Goal: Task Accomplishment & Management: Use online tool/utility

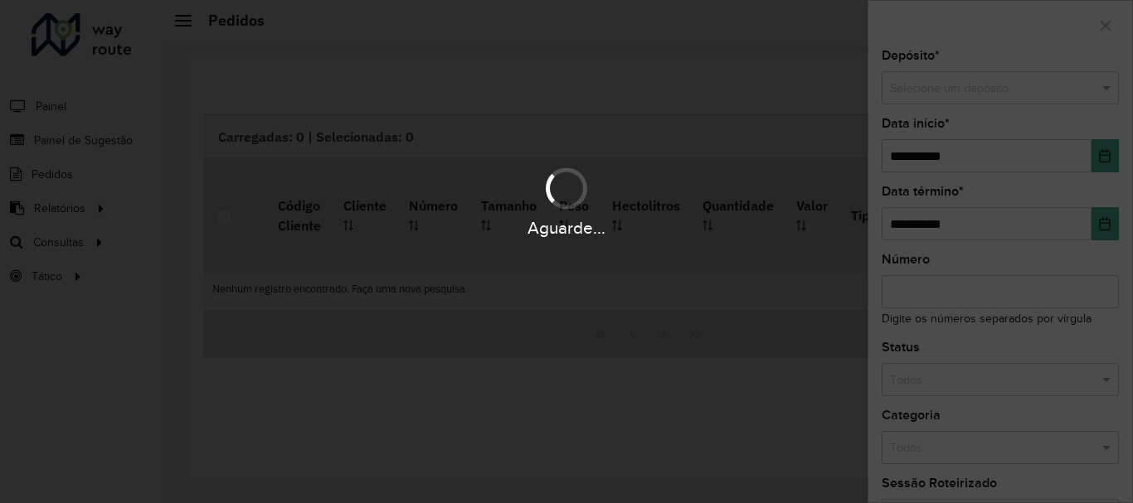
scroll to position [1087, 0]
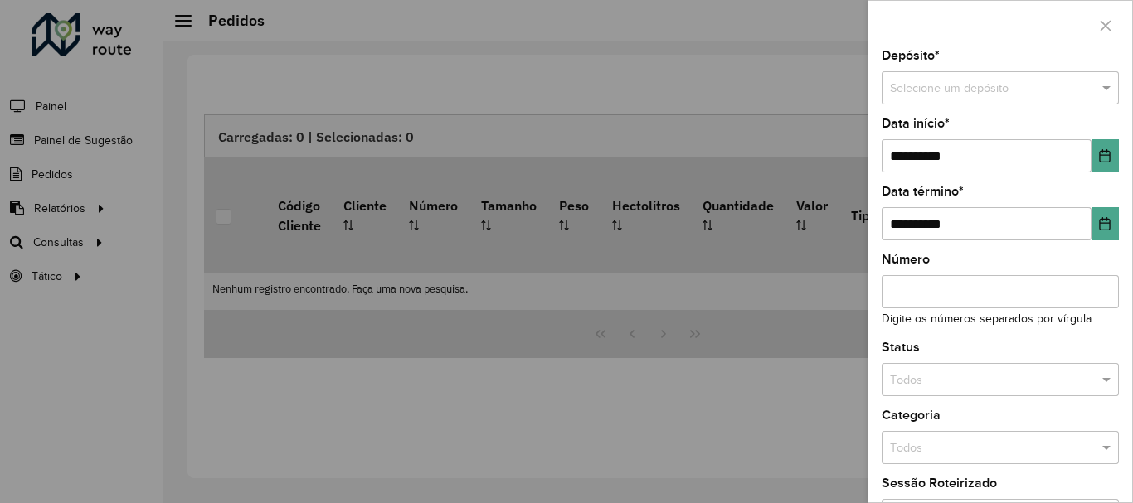
click at [82, 235] on div at bounding box center [566, 251] width 1133 height 503
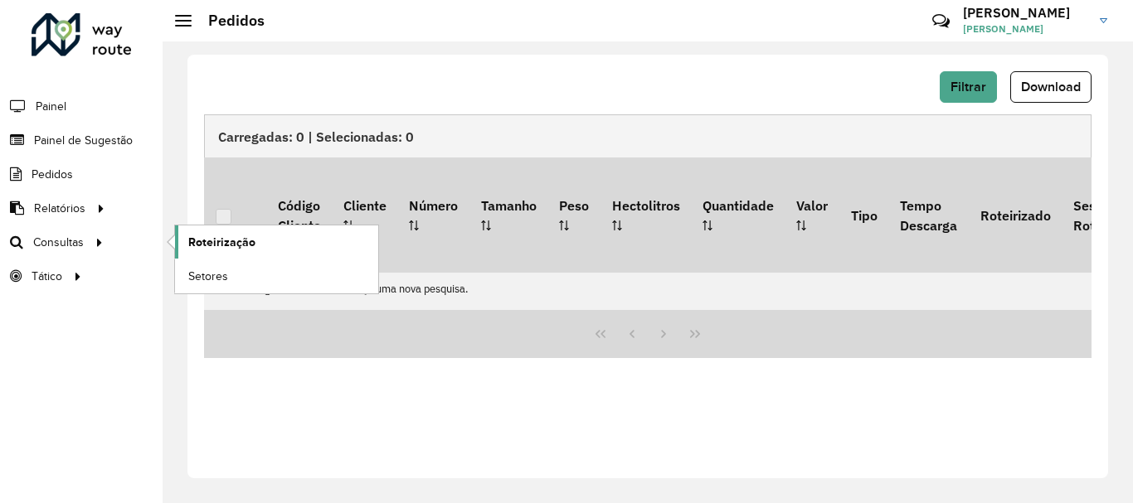
click at [196, 239] on span "Roteirização" at bounding box center [221, 242] width 67 height 17
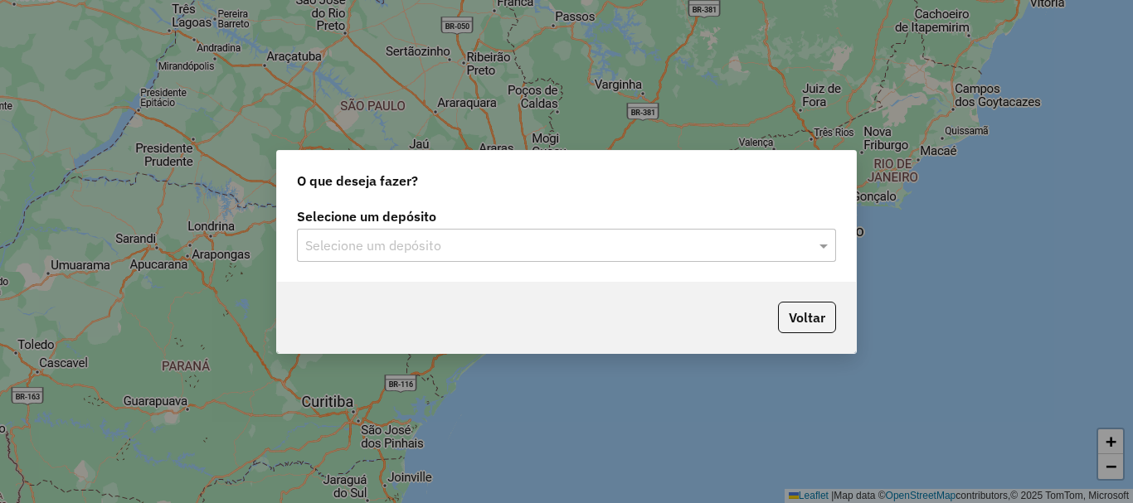
scroll to position [1087, 0]
click at [827, 242] on span at bounding box center [825, 246] width 21 height 20
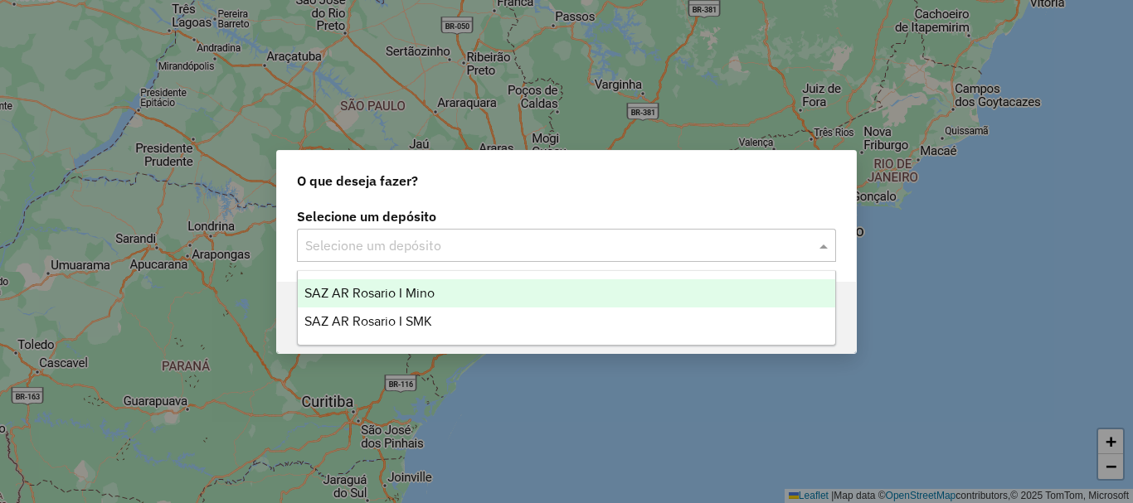
click at [343, 296] on span "SAZ AR Rosario I Mino" at bounding box center [369, 293] width 130 height 14
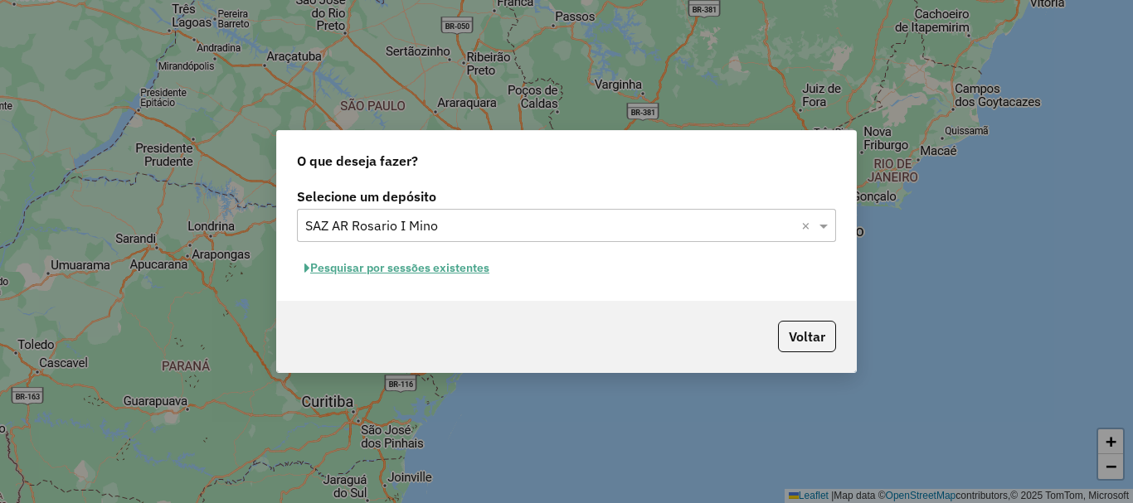
click at [442, 274] on button "Pesquisar por sessões existentes" at bounding box center [397, 268] width 200 height 26
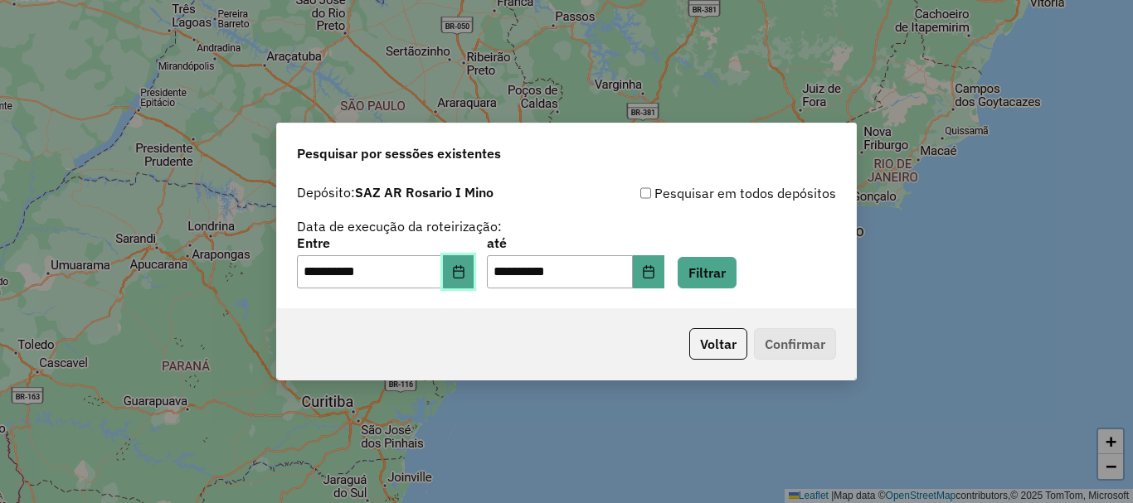
click at [464, 277] on button "Choose Date" at bounding box center [459, 271] width 32 height 33
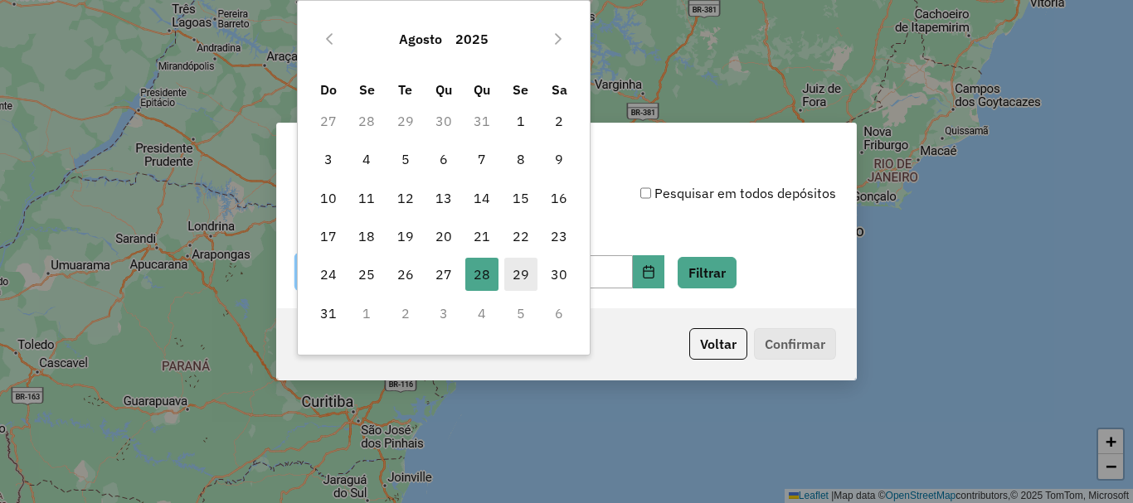
click at [517, 274] on span "29" at bounding box center [520, 274] width 33 height 33
type input "**********"
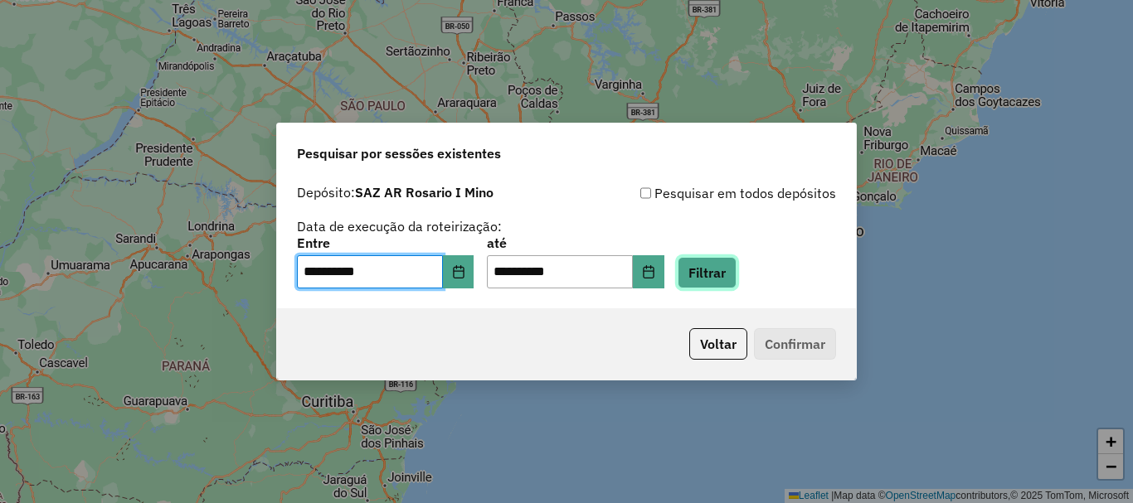
click at [737, 280] on button "Filtrar" at bounding box center [707, 273] width 59 height 32
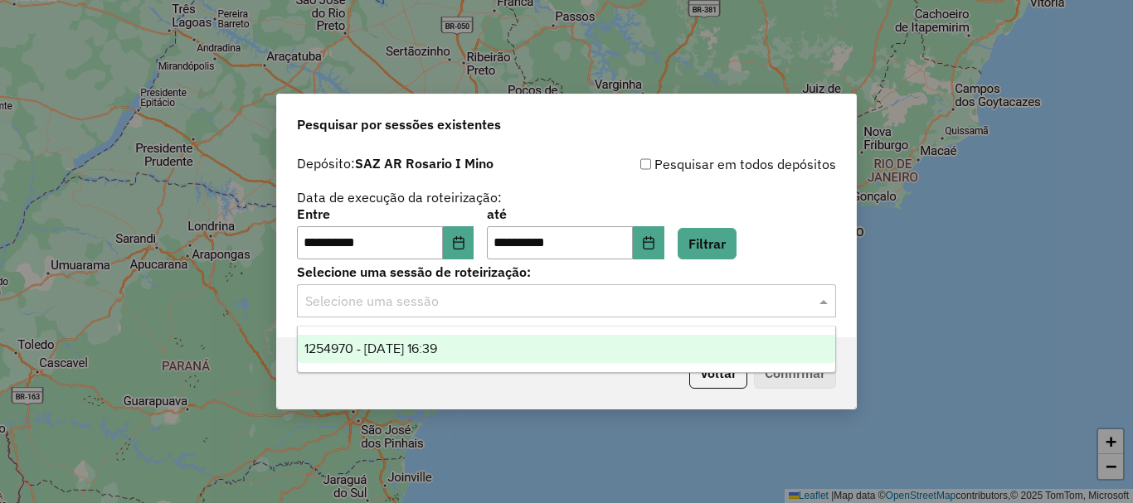
drag, startPoint x: 819, startPoint y: 299, endPoint x: 793, endPoint y: 308, distance: 28.1
click at [819, 299] on span at bounding box center [825, 301] width 21 height 20
click at [437, 343] on span "1254970 - 29/08/2025 16:39" at bounding box center [370, 349] width 133 height 14
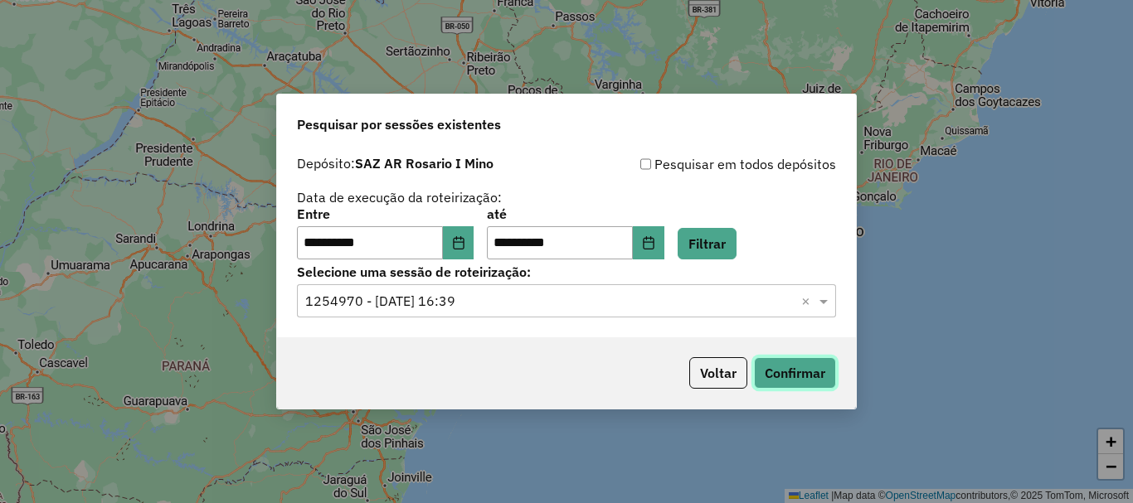
click at [781, 372] on button "Confirmar" at bounding box center [795, 373] width 82 height 32
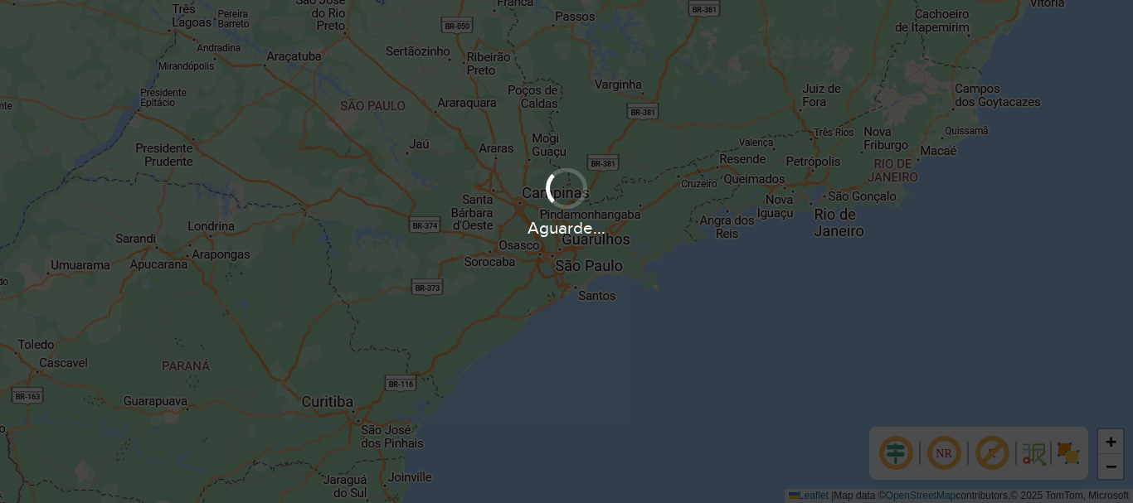
scroll to position [1087, 0]
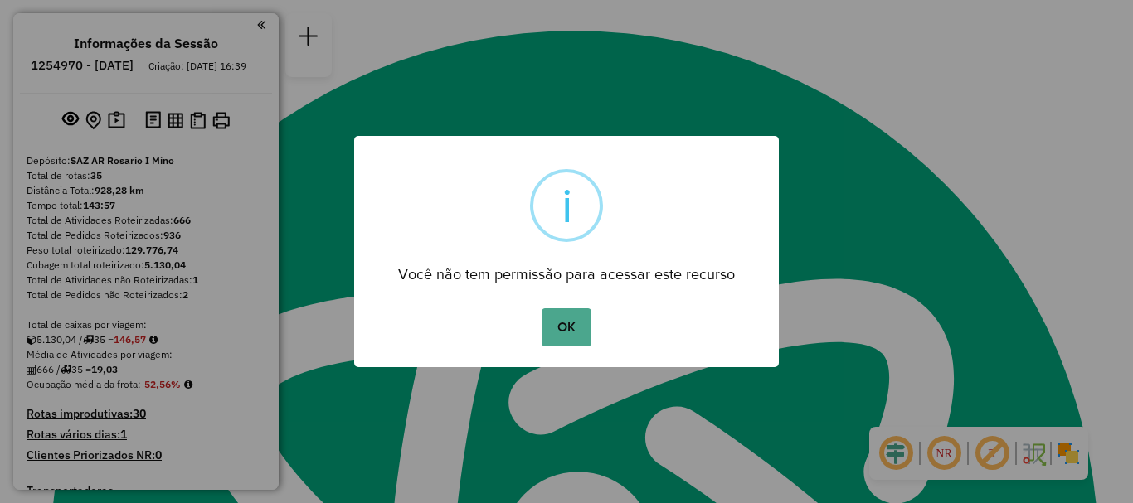
drag, startPoint x: 584, startPoint y: 327, endPoint x: 616, endPoint y: 302, distance: 40.8
click at [581, 324] on button "OK" at bounding box center [566, 328] width 49 height 38
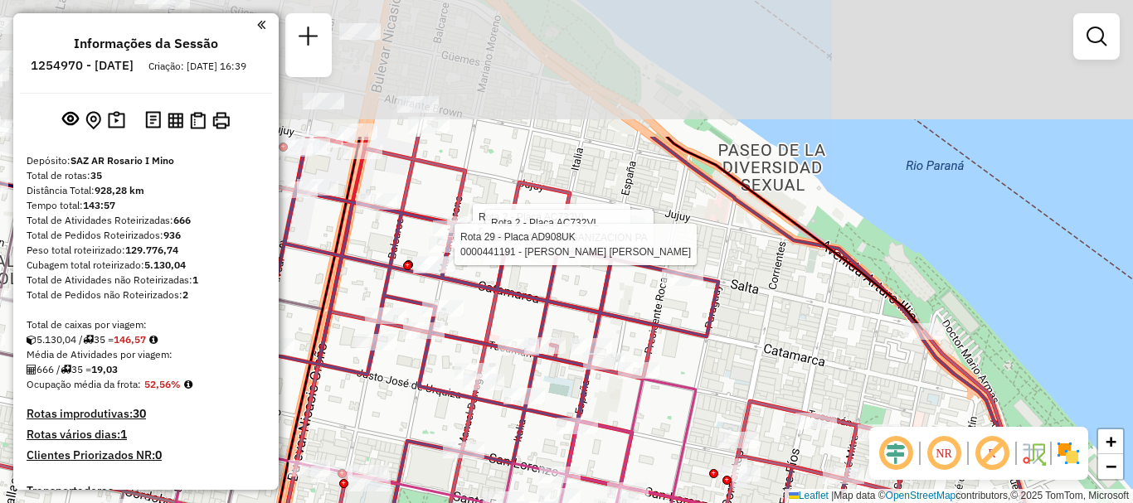
drag, startPoint x: 637, startPoint y: 125, endPoint x: 611, endPoint y: 308, distance: 184.3
click at [611, 308] on icon at bounding box center [489, 312] width 457 height 350
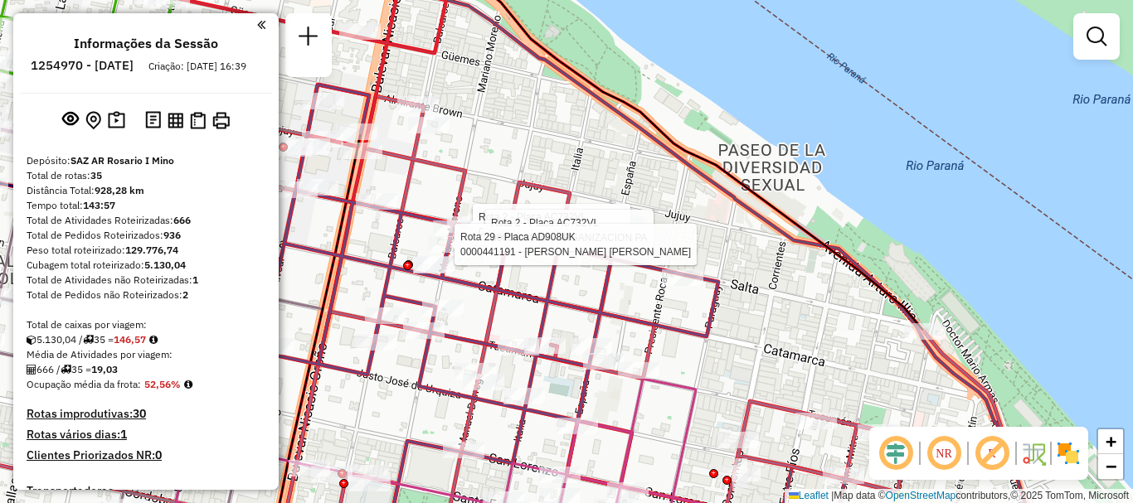
click at [649, 179] on div "Rota 2 - Placa AC732VL 0000892830 - [PERSON_NAME] [PERSON_NAME] 2 - Placa AC732…" at bounding box center [566, 251] width 1133 height 503
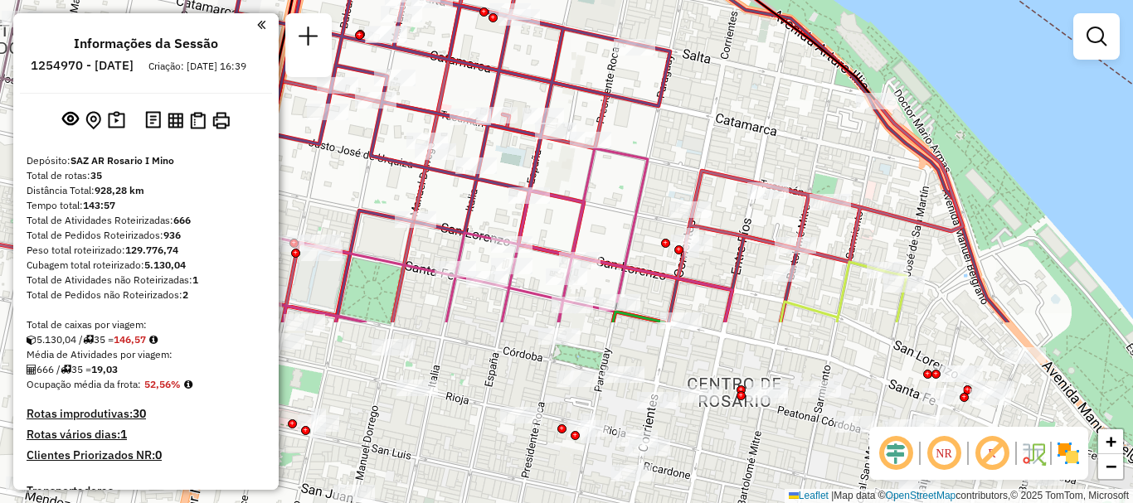
drag, startPoint x: 734, startPoint y: 329, endPoint x: 675, endPoint y: 81, distance: 254.9
click at [675, 81] on div "Janela de atendimento Grade de atendimento Capacidade Transportadoras Veículos …" at bounding box center [566, 251] width 1133 height 503
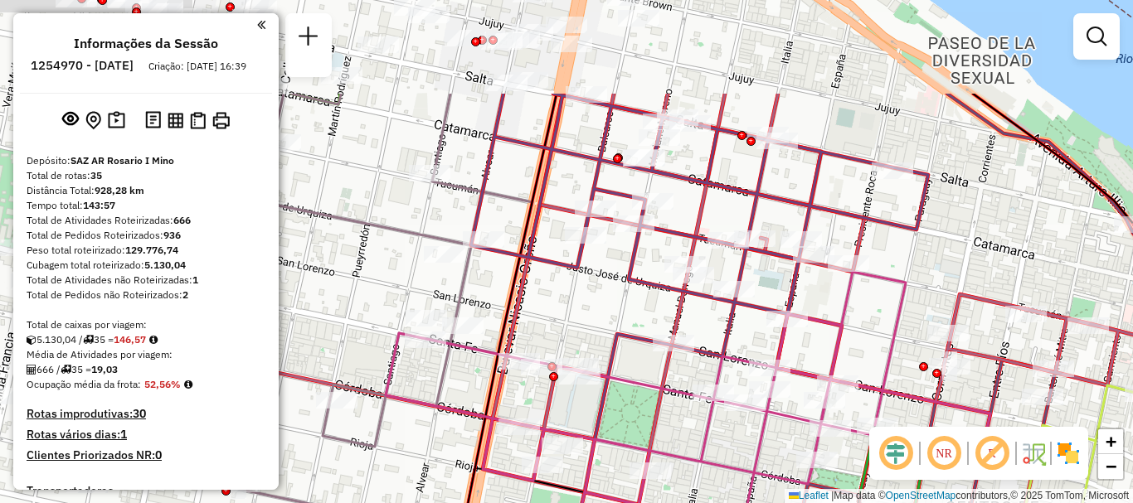
drag, startPoint x: 497, startPoint y: 201, endPoint x: 742, endPoint y: 314, distance: 270.5
click at [748, 314] on icon at bounding box center [699, 237] width 457 height 286
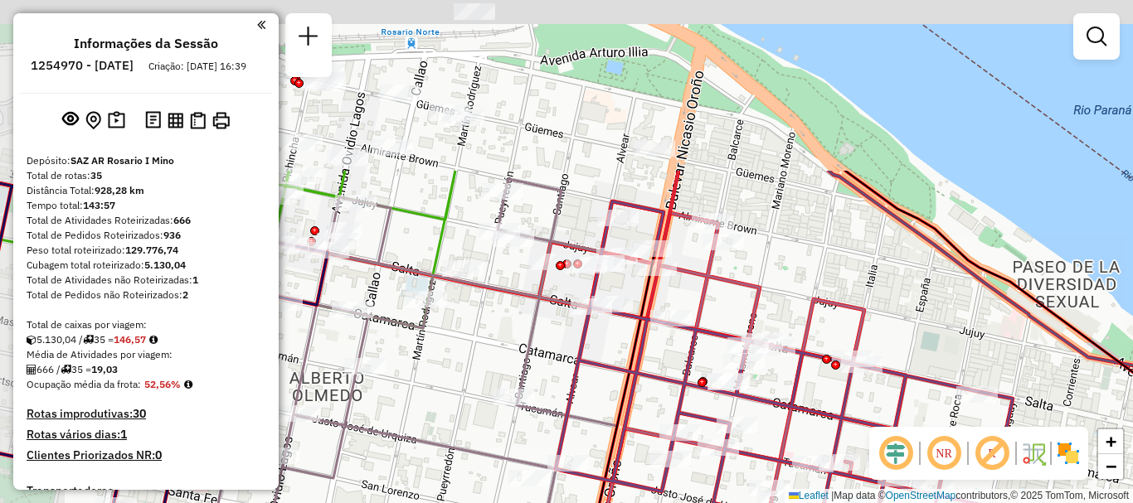
drag, startPoint x: 654, startPoint y: 190, endPoint x: 736, endPoint y: 410, distance: 234.6
click at [736, 410] on div "Rota 29 - Placa AD908UK 0000507892 - M C Catering [PERSON_NAME] 29 - Placa AD90…" at bounding box center [566, 251] width 1133 height 503
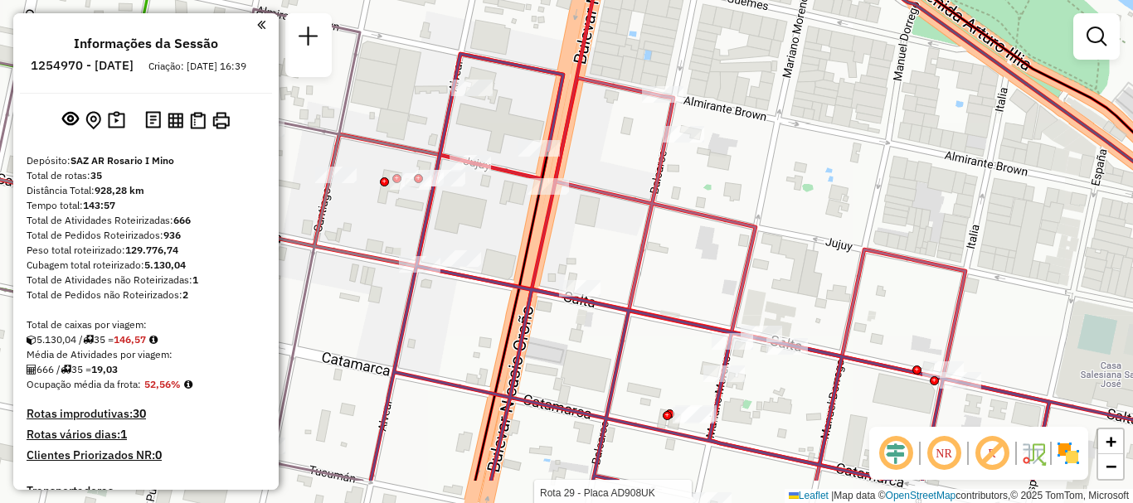
drag, startPoint x: 716, startPoint y: 285, endPoint x: 669, endPoint y: 96, distance: 194.9
click at [662, 121] on icon at bounding box center [802, 279] width 494 height 403
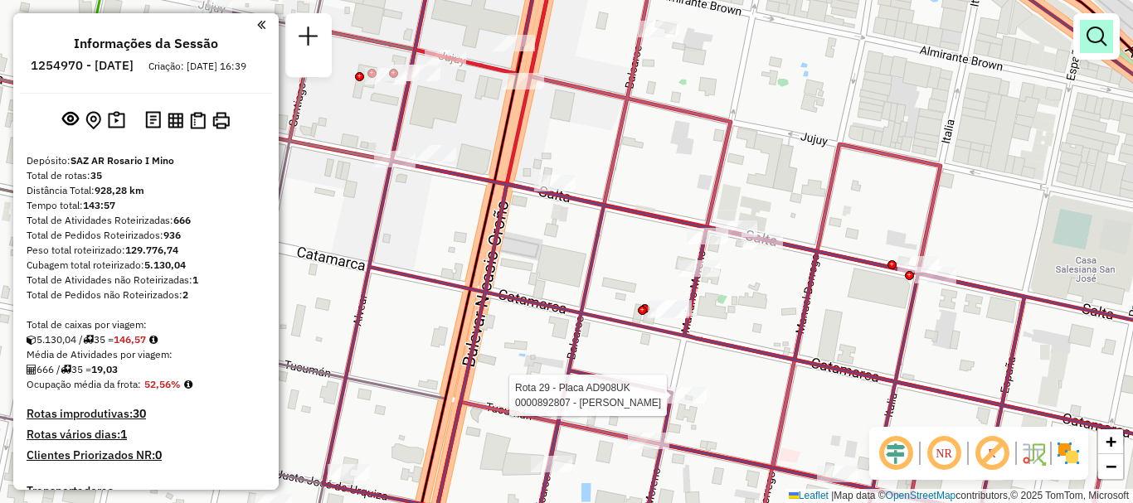
click at [1095, 34] on em at bounding box center [1097, 37] width 20 height 20
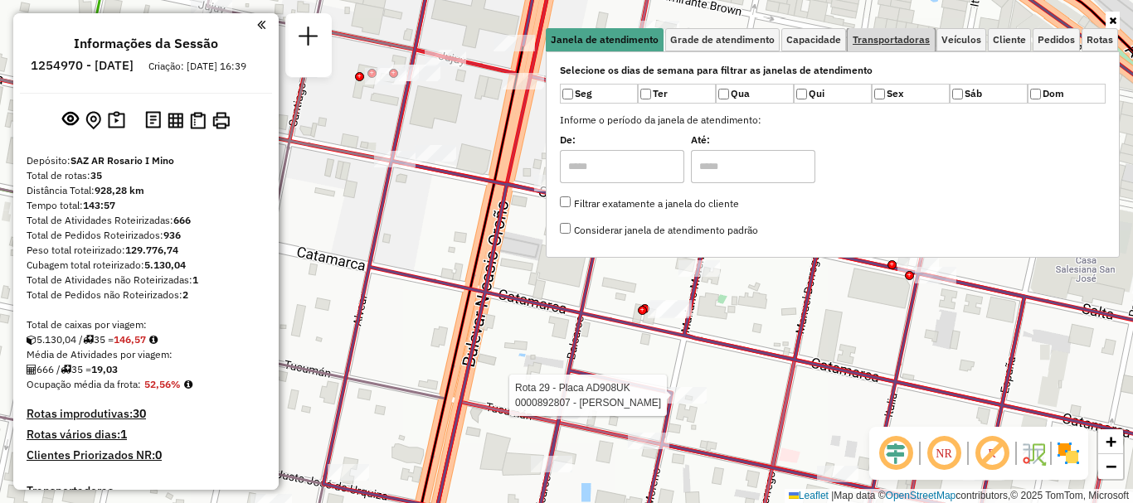
click at [868, 41] on span "Transportadoras" at bounding box center [891, 40] width 77 height 10
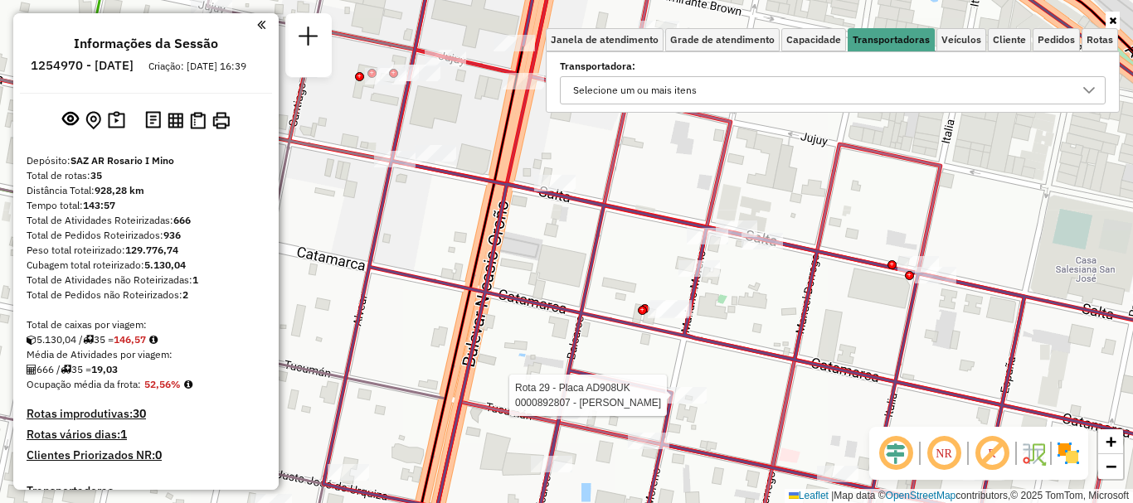
drag, startPoint x: 1090, startPoint y: 95, endPoint x: 1082, endPoint y: 96, distance: 8.3
click at [1088, 94] on icon at bounding box center [1088, 90] width 13 height 13
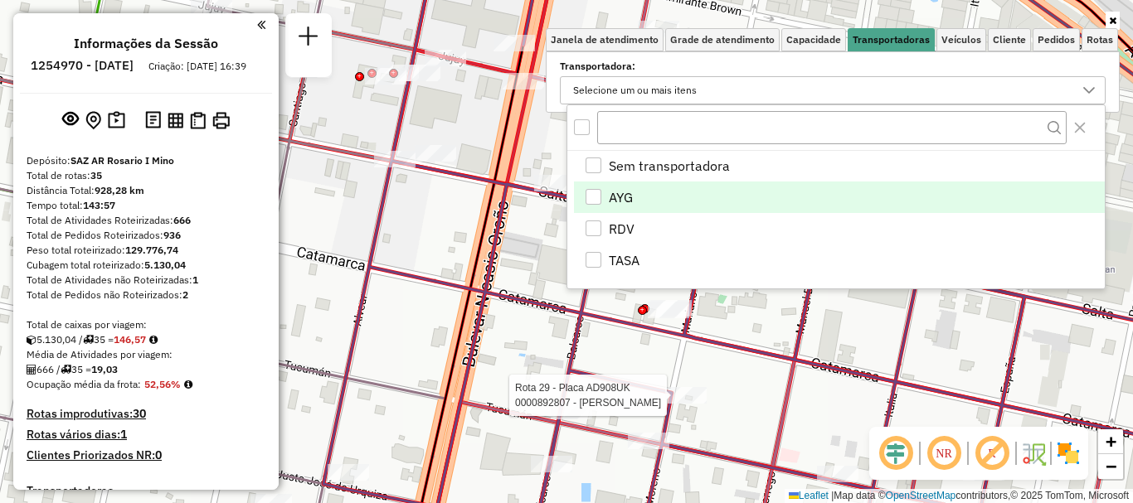
click at [598, 199] on div "AYG" at bounding box center [594, 197] width 16 height 16
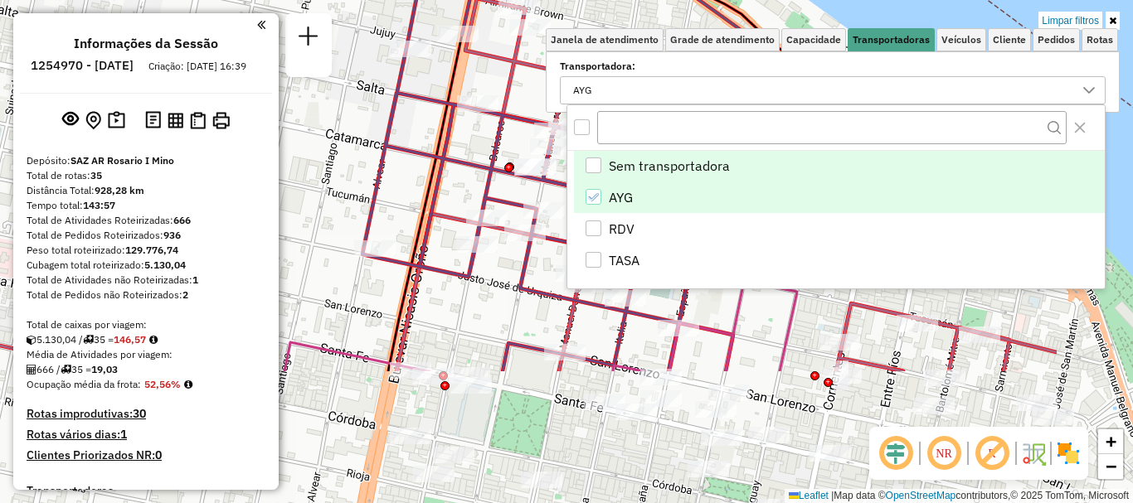
drag, startPoint x: 773, startPoint y: 341, endPoint x: 593, endPoint y: 172, distance: 247.0
click at [593, 172] on body "Aplicando filtros Pop-up bloqueado! Seu navegador bloqueou automáticamente a ab…" at bounding box center [566, 251] width 1133 height 503
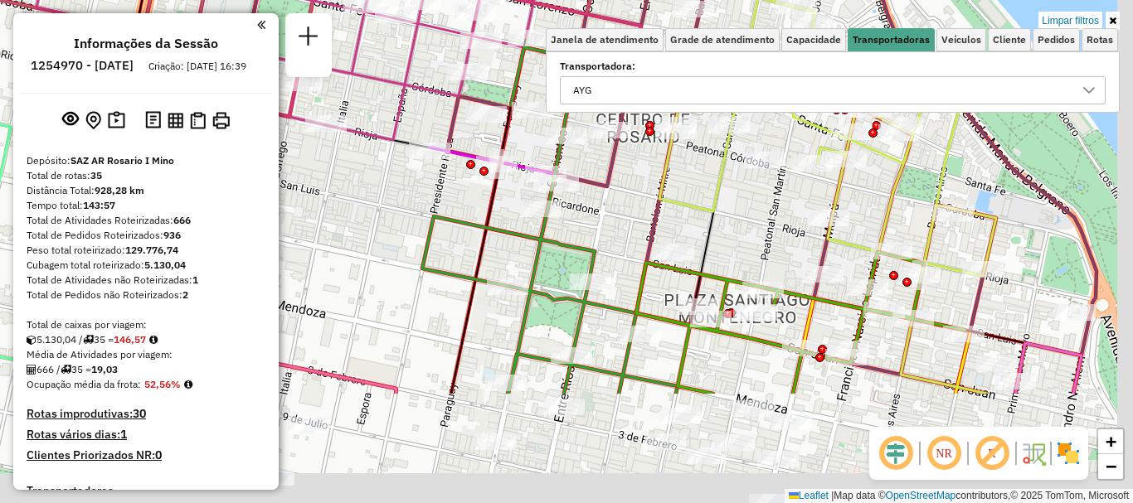
drag, startPoint x: 719, startPoint y: 357, endPoint x: 668, endPoint y: 125, distance: 237.1
click at [668, 125] on div "Limpar filtros Janela de atendimento Grade de atendimento Capacidade Transporta…" at bounding box center [566, 251] width 1133 height 503
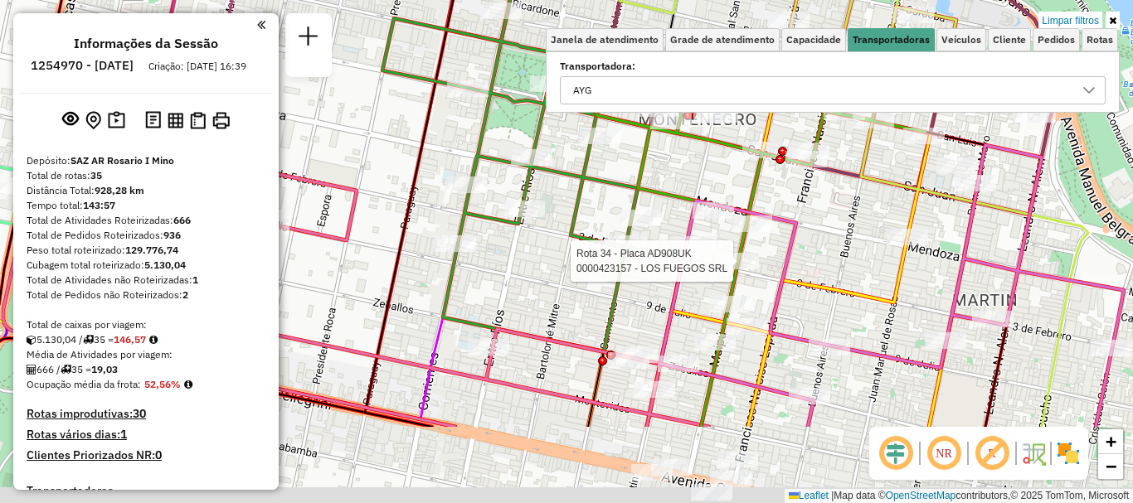
drag, startPoint x: 781, startPoint y: 396, endPoint x: 750, endPoint y: 273, distance: 127.3
click at [750, 270] on div at bounding box center [737, 261] width 41 height 17
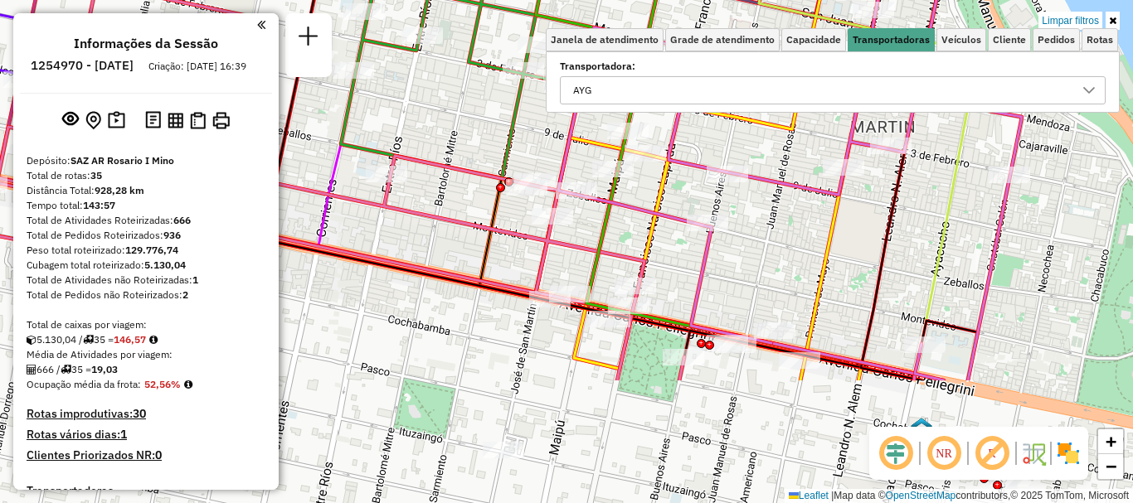
drag, startPoint x: 905, startPoint y: 333, endPoint x: 804, endPoint y: 161, distance: 200.0
click at [804, 161] on div "Limpar filtros Janela de atendimento Grade de atendimento Capacidade Transporta…" at bounding box center [566, 251] width 1133 height 503
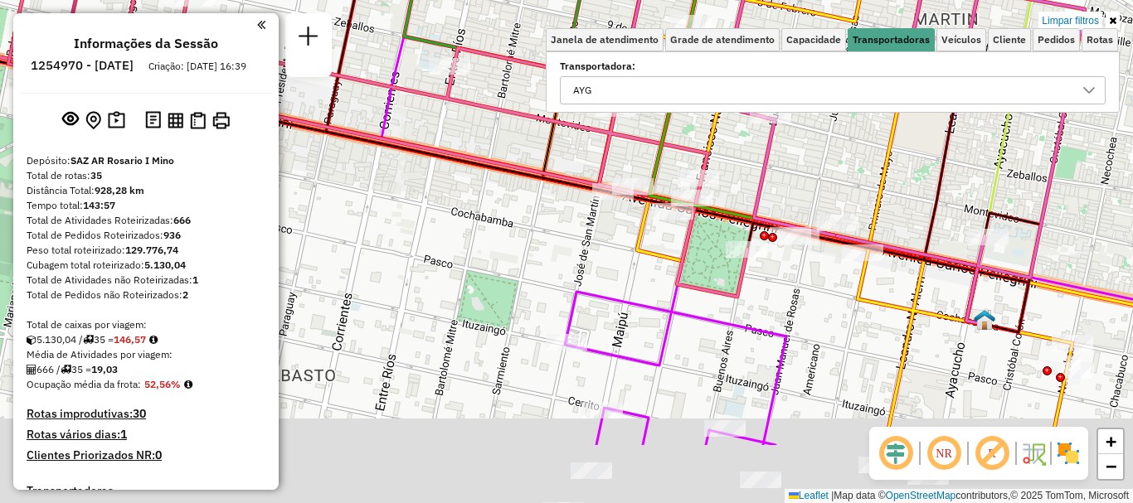
drag, startPoint x: 702, startPoint y: 376, endPoint x: 858, endPoint y: 96, distance: 320.1
click at [858, 96] on div "Limpar filtros Janela de atendimento Grade de atendimento Capacidade Transporta…" at bounding box center [566, 251] width 1133 height 503
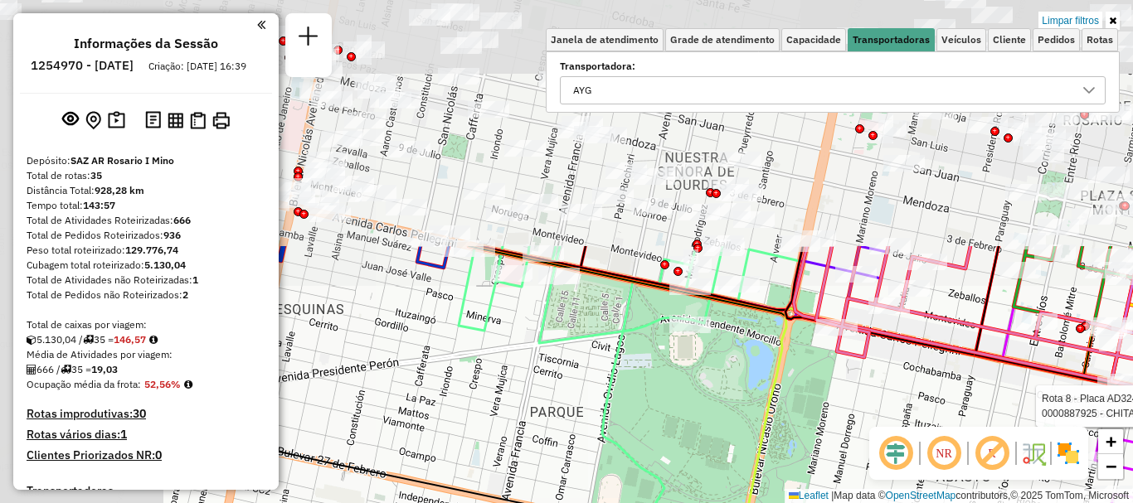
drag, startPoint x: 615, startPoint y: 222, endPoint x: 947, endPoint y: 528, distance: 450.8
click at [947, 503] on html "Aplicando filtros Pop-up bloqueado! Seu navegador bloqueou automáticamente a ab…" at bounding box center [566, 251] width 1133 height 503
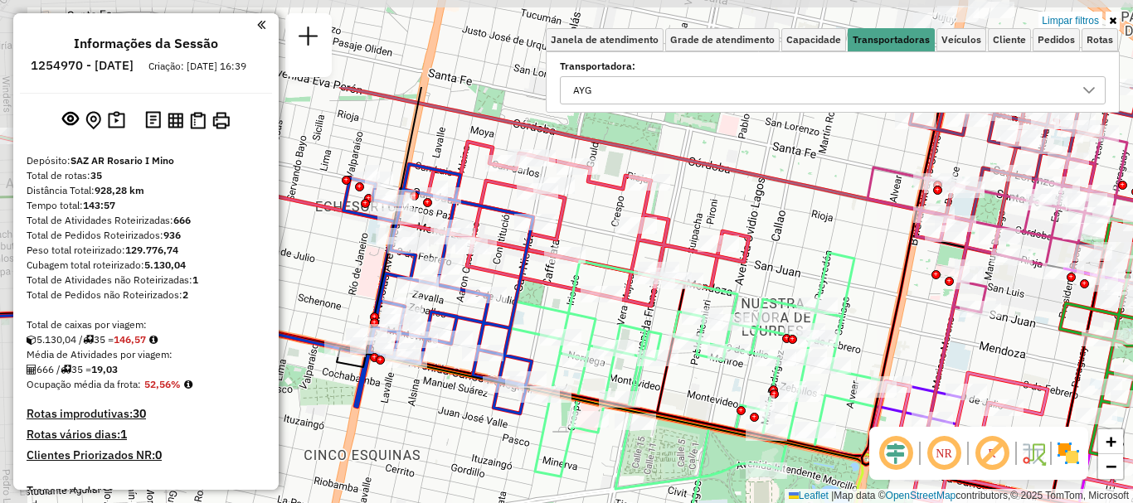
drag, startPoint x: 436, startPoint y: 209, endPoint x: 511, endPoint y: 347, distance: 156.6
click at [511, 347] on icon at bounding box center [438, 289] width 190 height 250
